Goal: Information Seeking & Learning: Learn about a topic

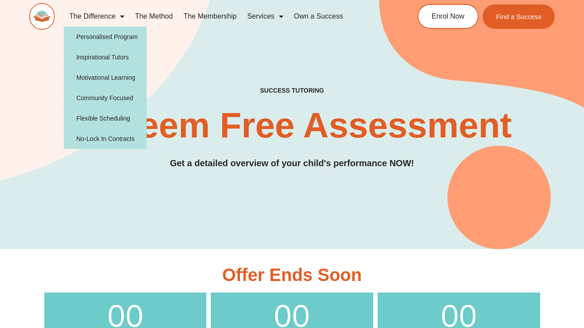
click at [124, 14] on span "Menu" at bounding box center [120, 16] width 9 height 16
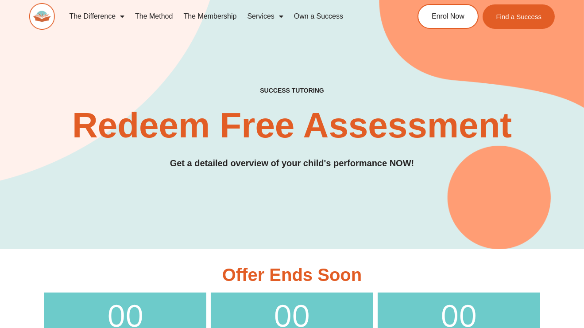
click at [124, 14] on span "Menu" at bounding box center [120, 16] width 9 height 16
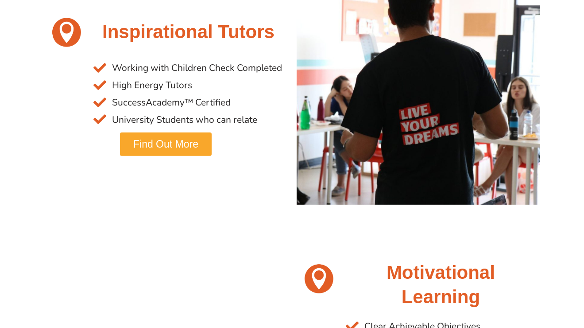
scroll to position [727, 0]
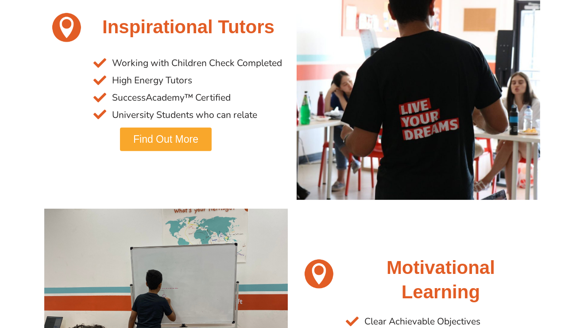
click at [176, 132] on link "Find Out More" at bounding box center [166, 139] width 92 height 23
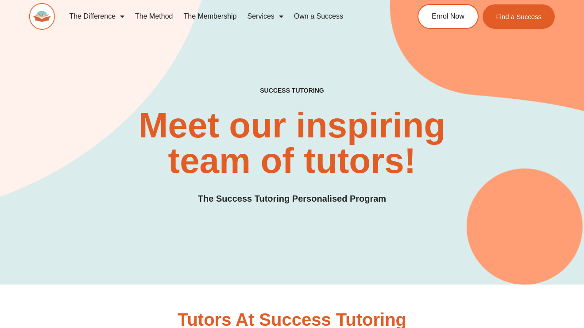
scroll to position [159, 0]
